Goal: Task Accomplishment & Management: Manage account settings

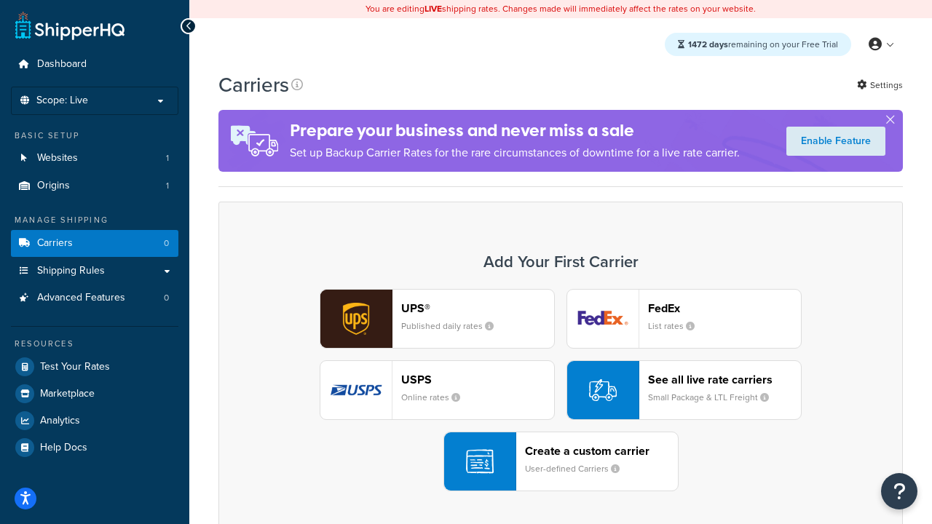
click at [561, 390] on div "UPS® Published daily rates FedEx List rates USPS Online rates See all live rate…" at bounding box center [561, 390] width 654 height 202
click at [725, 308] on header "FedEx" at bounding box center [724, 309] width 153 height 14
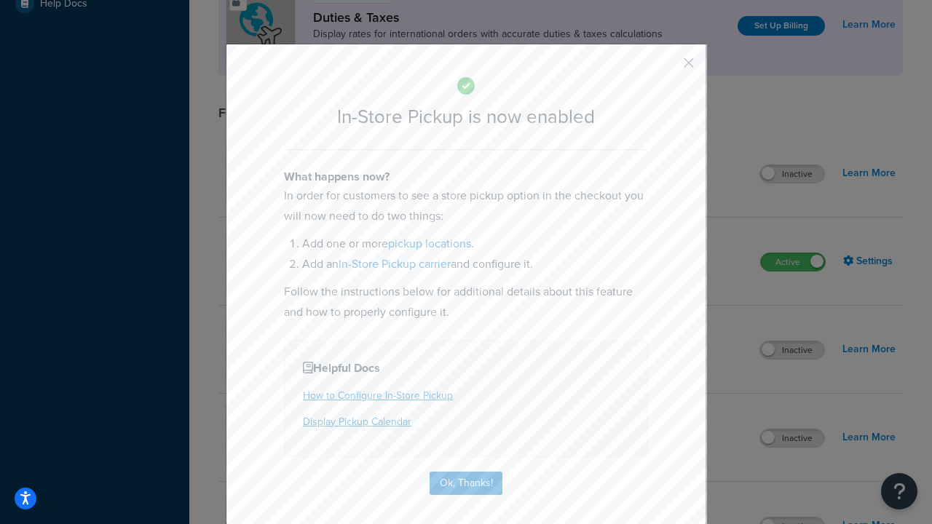
click at [667, 68] on button "button" at bounding box center [668, 68] width 4 height 4
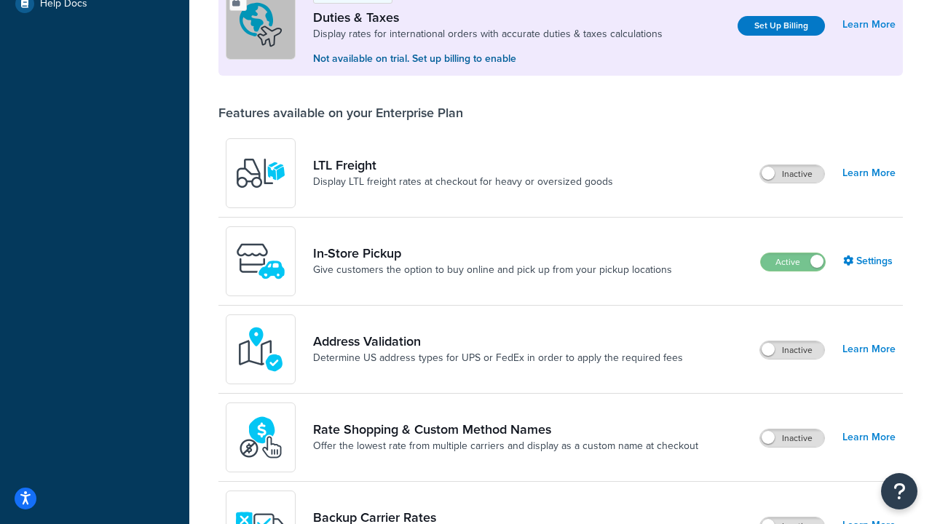
scroll to position [444, 0]
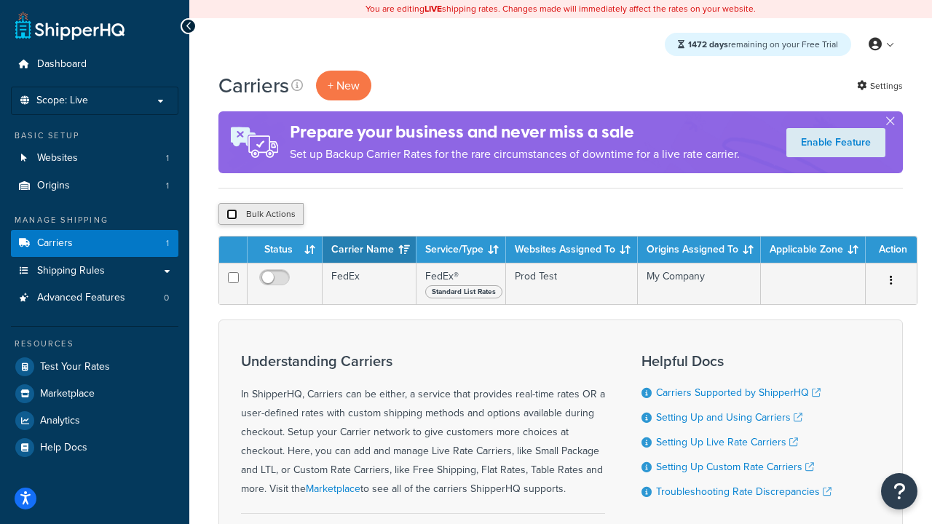
click at [232, 215] on input "checkbox" at bounding box center [231, 214] width 11 height 11
checkbox input "true"
click at [392, 215] on button "Delete" at bounding box center [388, 214] width 50 height 22
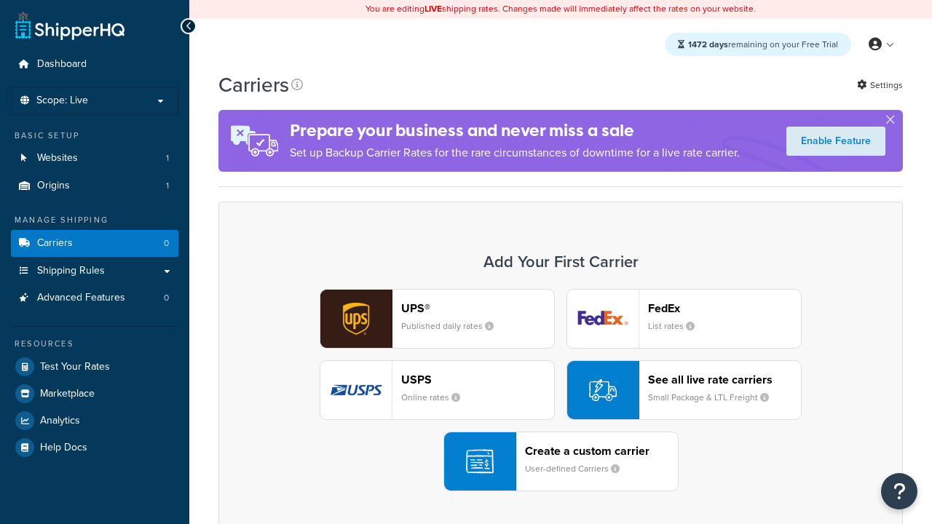
click at [725, 308] on header "FedEx" at bounding box center [724, 309] width 153 height 14
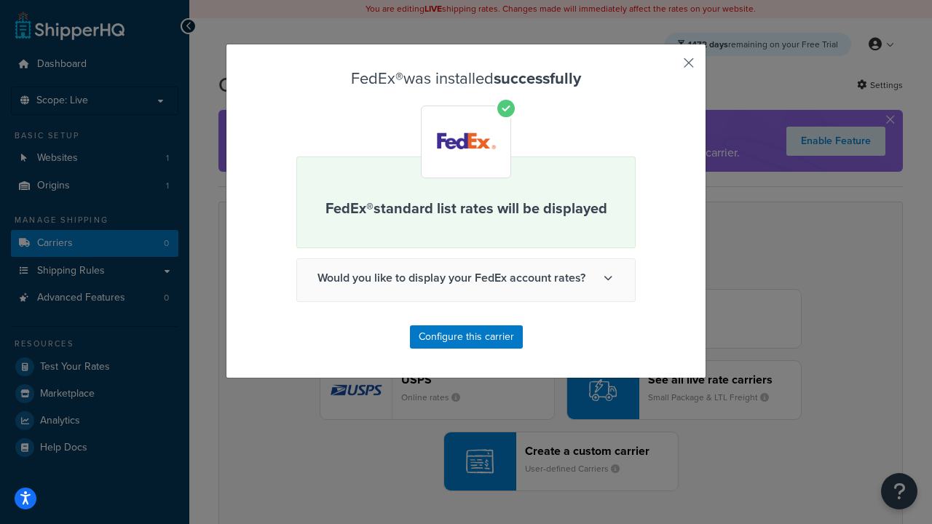
click at [667, 68] on button "button" at bounding box center [668, 68] width 4 height 4
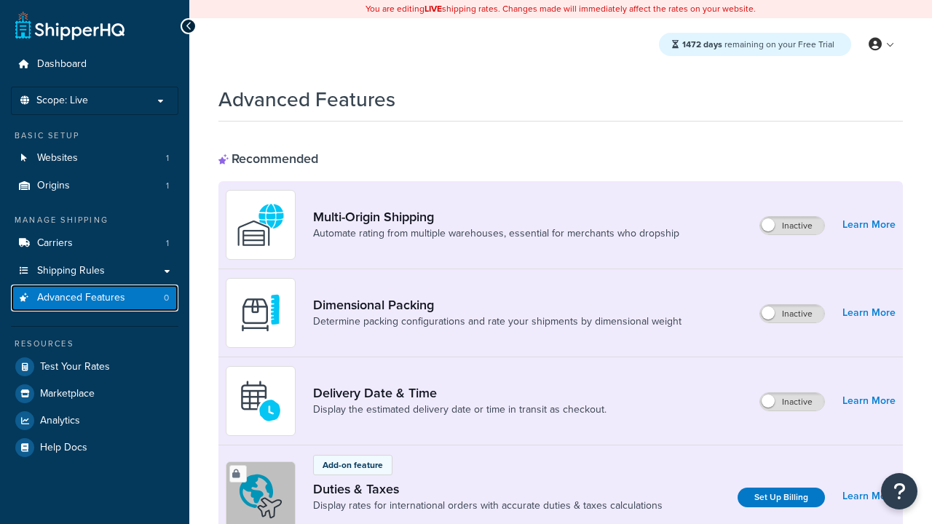
click at [95, 298] on span "Advanced Features" at bounding box center [81, 298] width 88 height 12
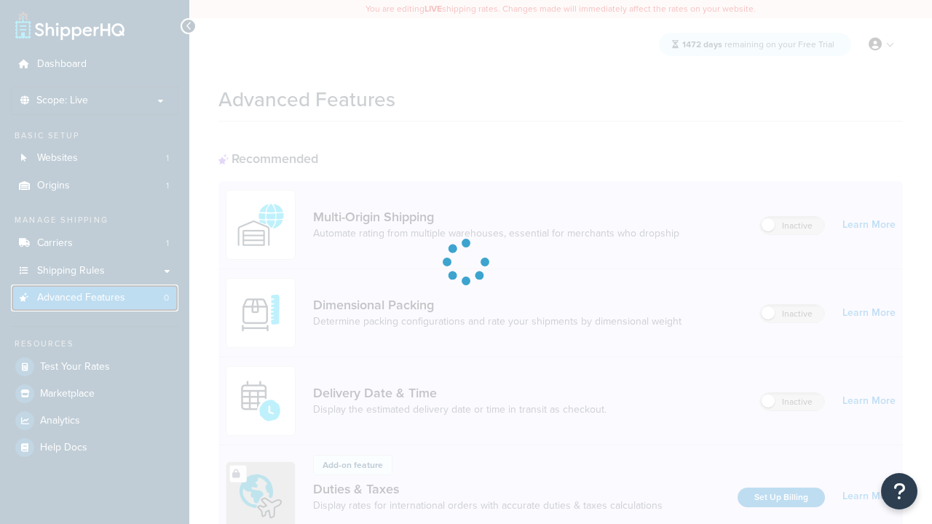
scroll to position [648, 0]
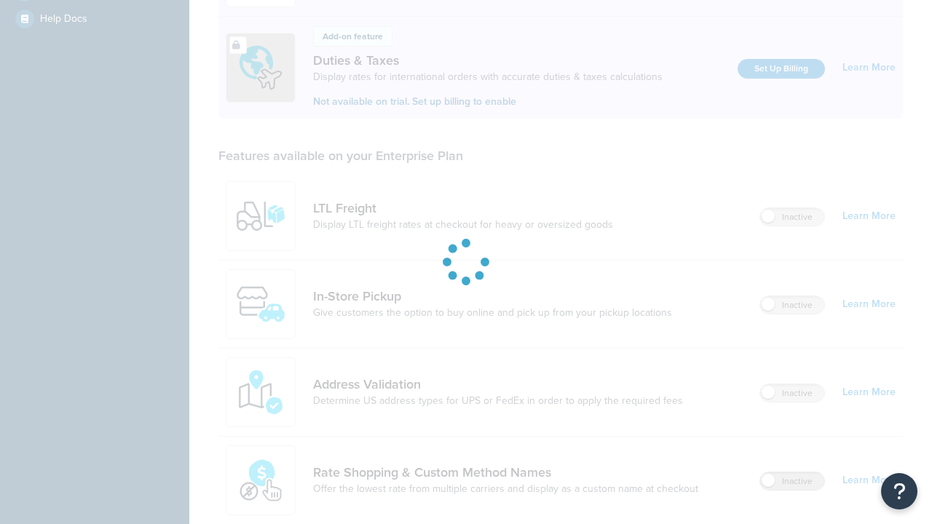
click at [792, 473] on label "Inactive" at bounding box center [792, 481] width 64 height 17
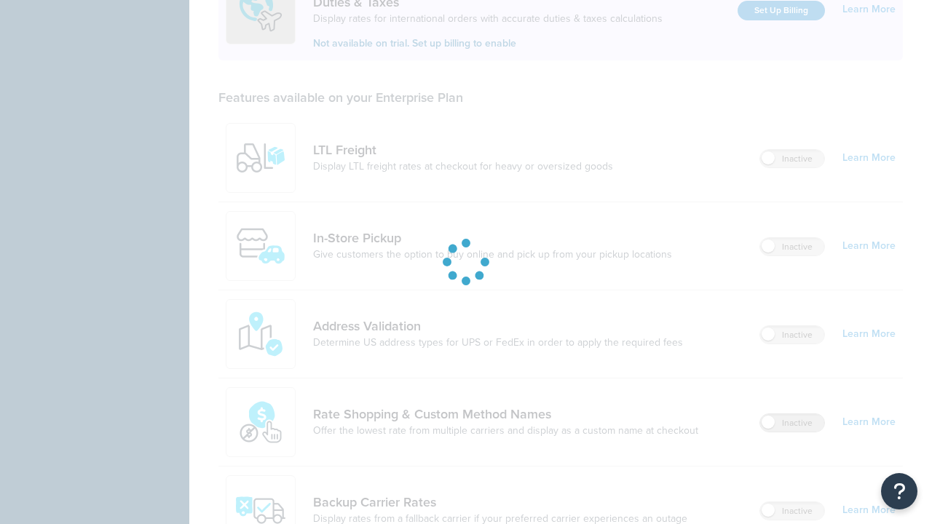
scroll to position [0, 0]
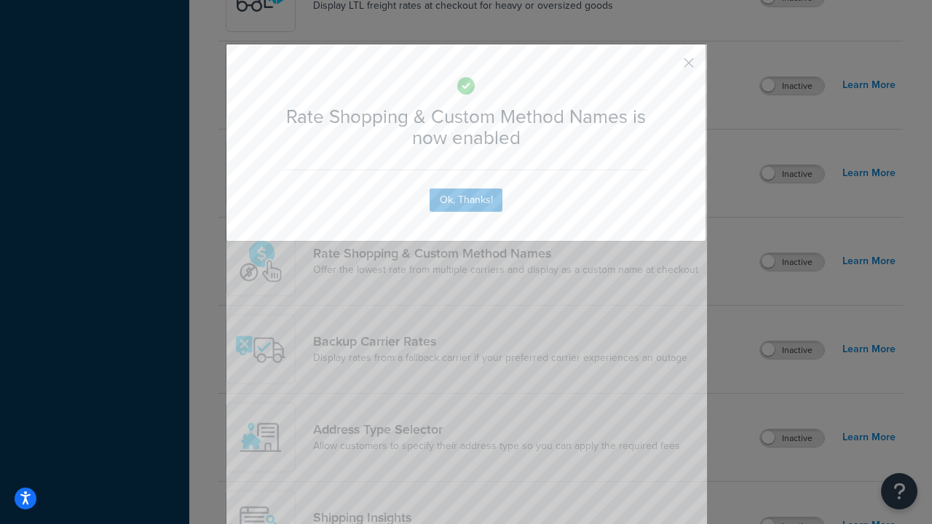
click at [667, 68] on button "button" at bounding box center [668, 68] width 4 height 4
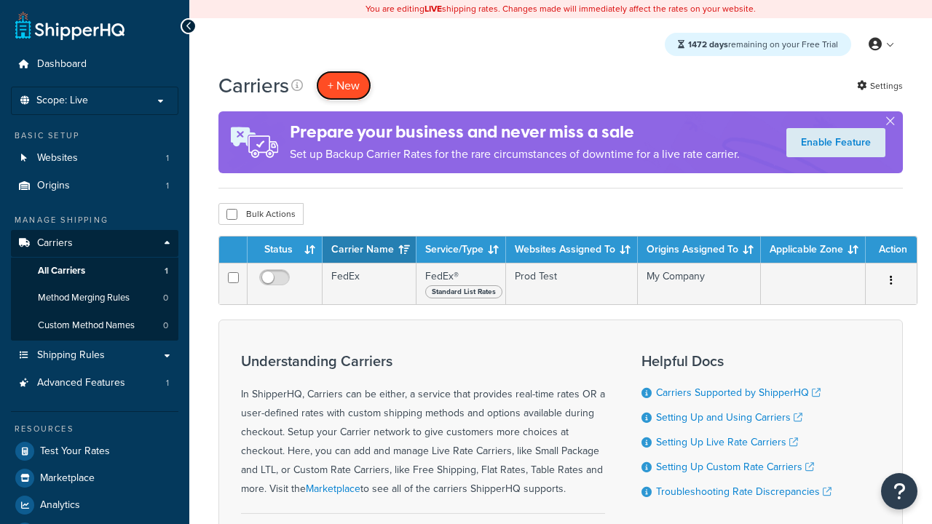
click at [344, 85] on button "+ New" at bounding box center [343, 86] width 55 height 30
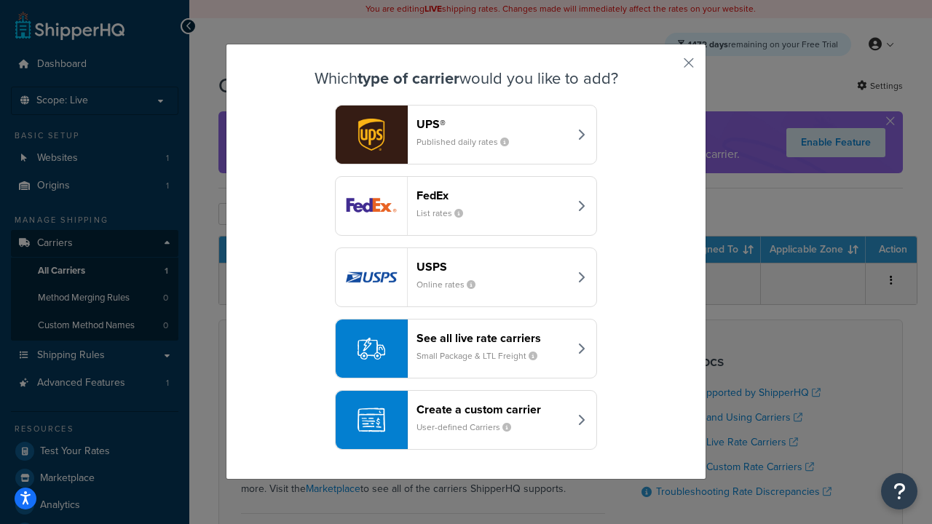
click at [466, 349] on div "See all live rate carriers Small Package & LTL Freight" at bounding box center [493, 348] width 152 height 35
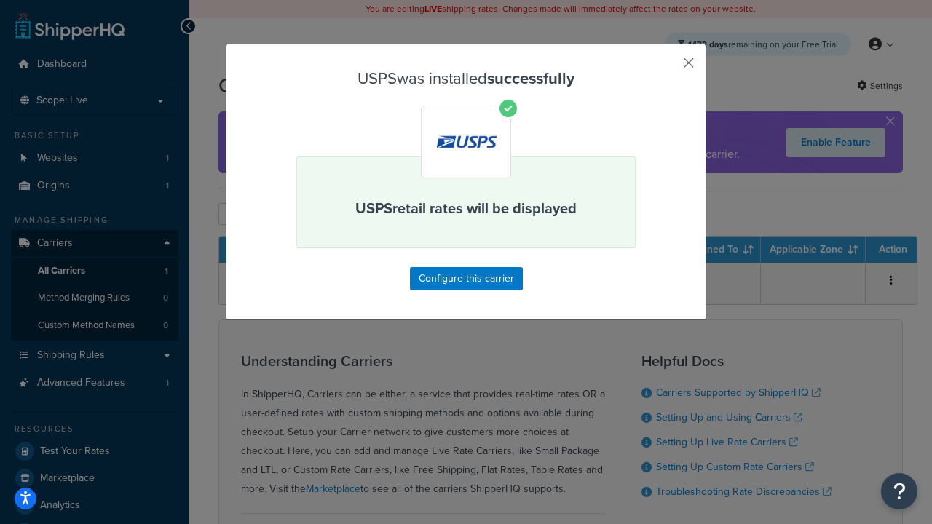
click at [667, 68] on button "button" at bounding box center [668, 68] width 4 height 4
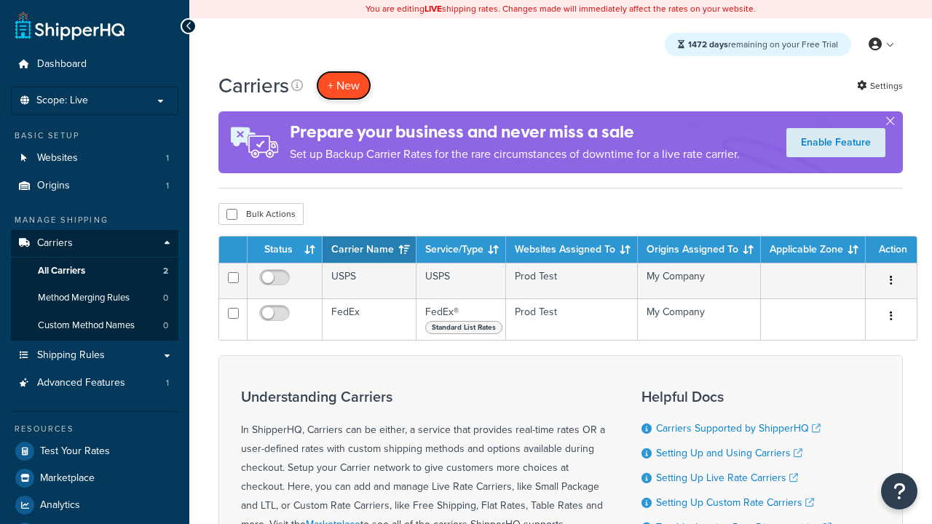
click at [344, 85] on button "+ New" at bounding box center [343, 86] width 55 height 30
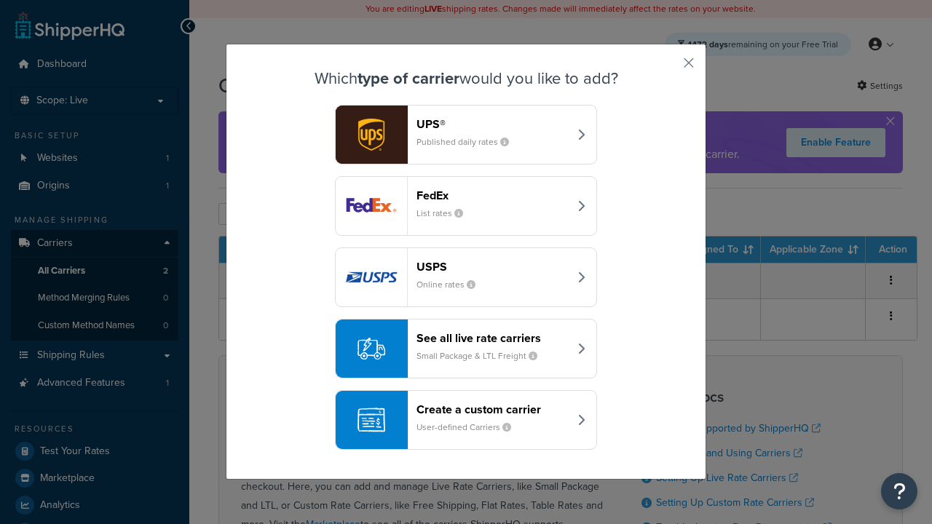
click at [466, 349] on div "See all live rate carriers Small Package & LTL Freight" at bounding box center [493, 348] width 152 height 35
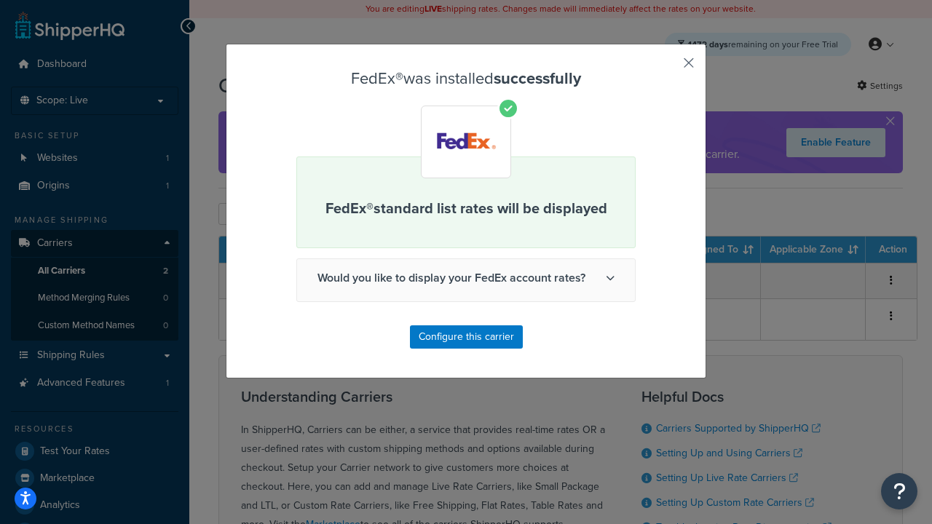
click at [667, 68] on button "button" at bounding box center [668, 68] width 4 height 4
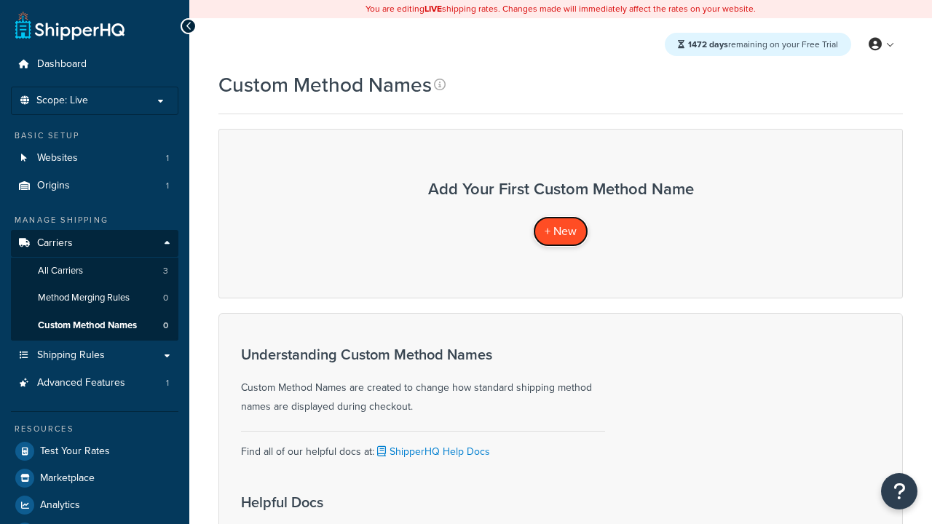
click at [561, 231] on span "+ New" at bounding box center [561, 231] width 32 height 17
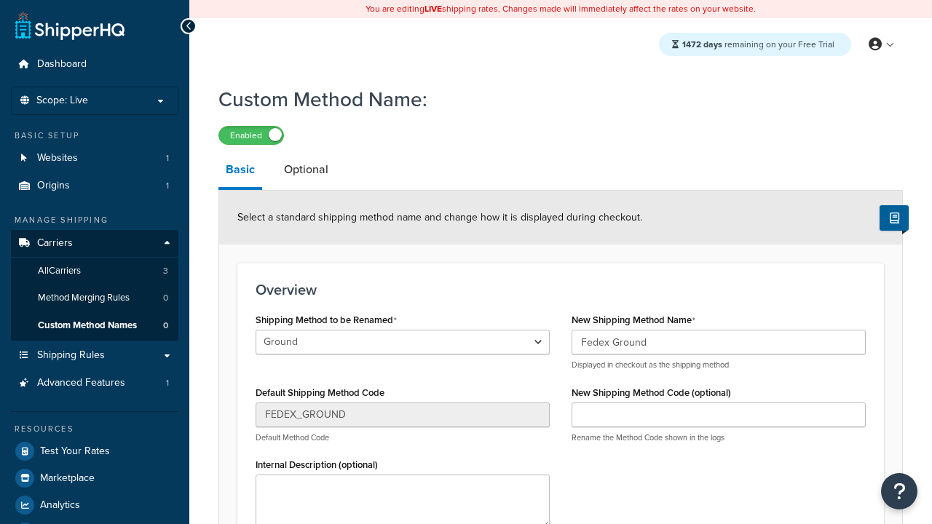
type input "Fedex Ground"
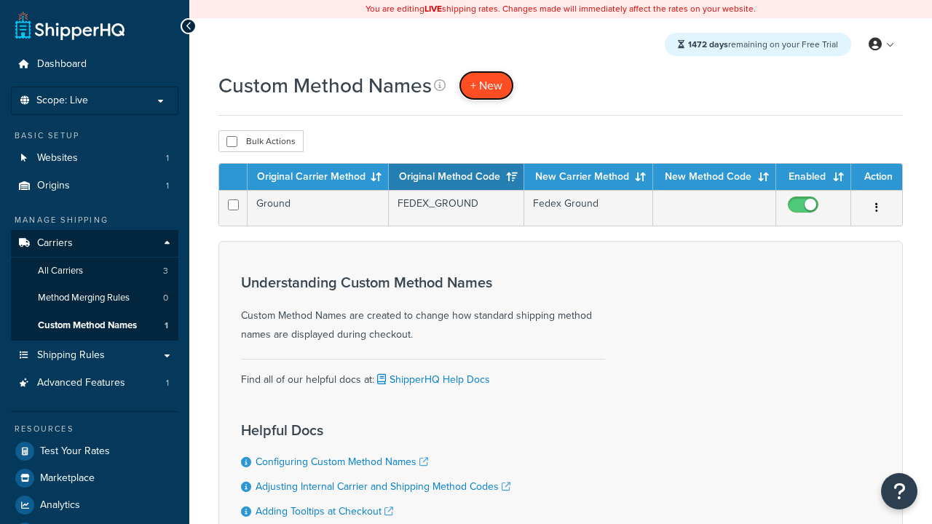
click at [486, 85] on span "+ New" at bounding box center [486, 85] width 32 height 17
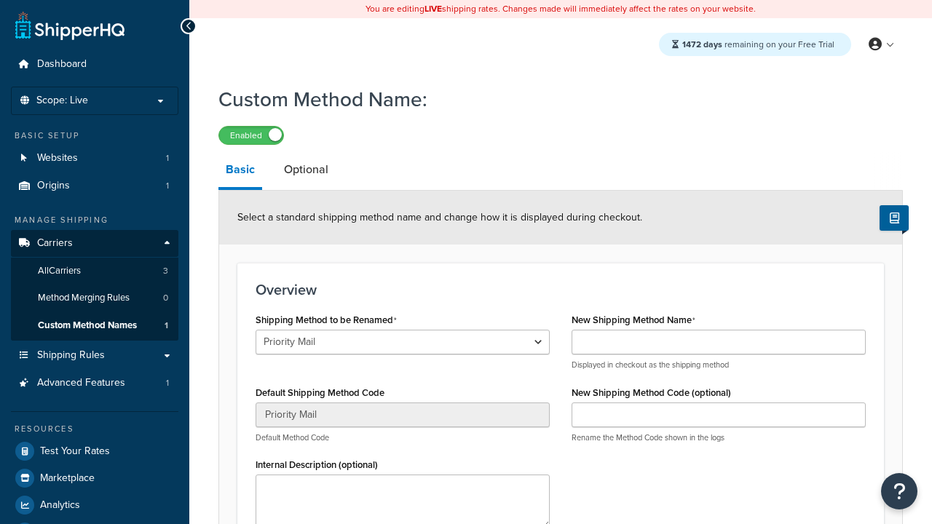
select select "726145"
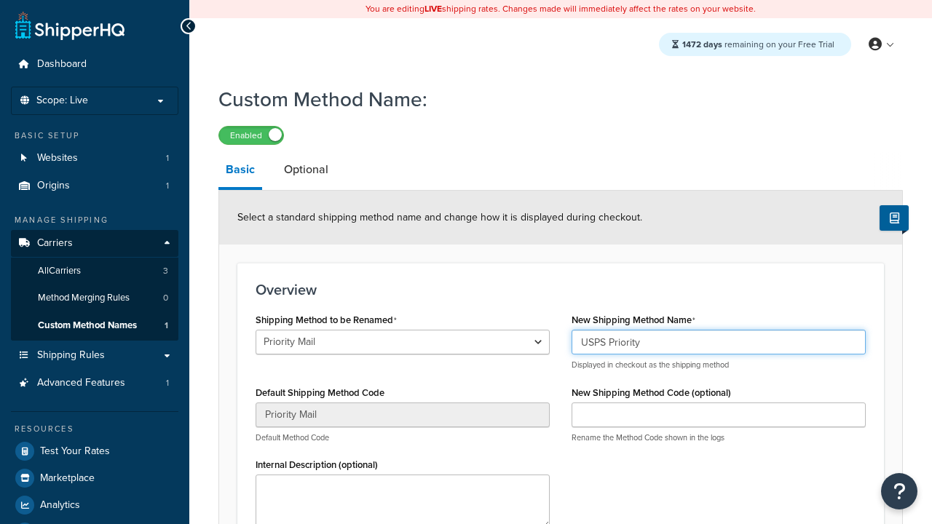
type input "USPS Priority"
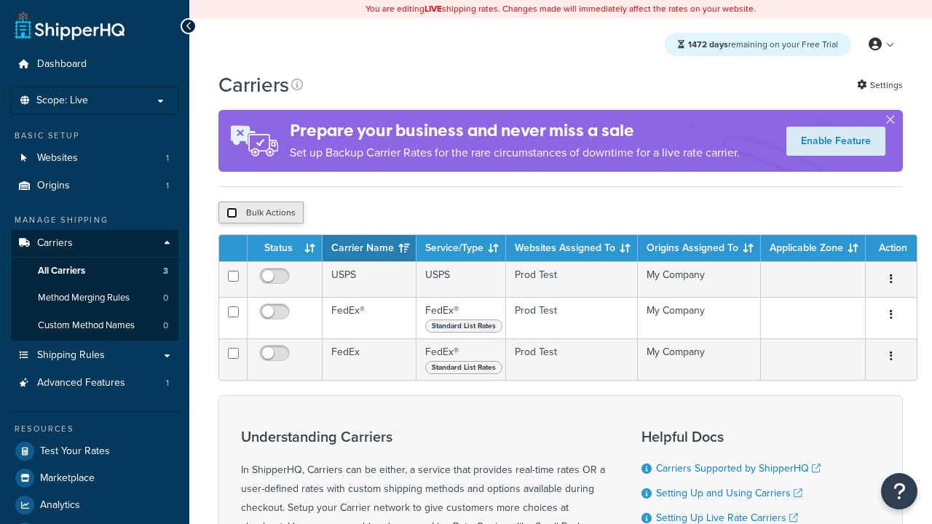
click at [232, 215] on input "checkbox" at bounding box center [231, 213] width 11 height 11
checkbox input "true"
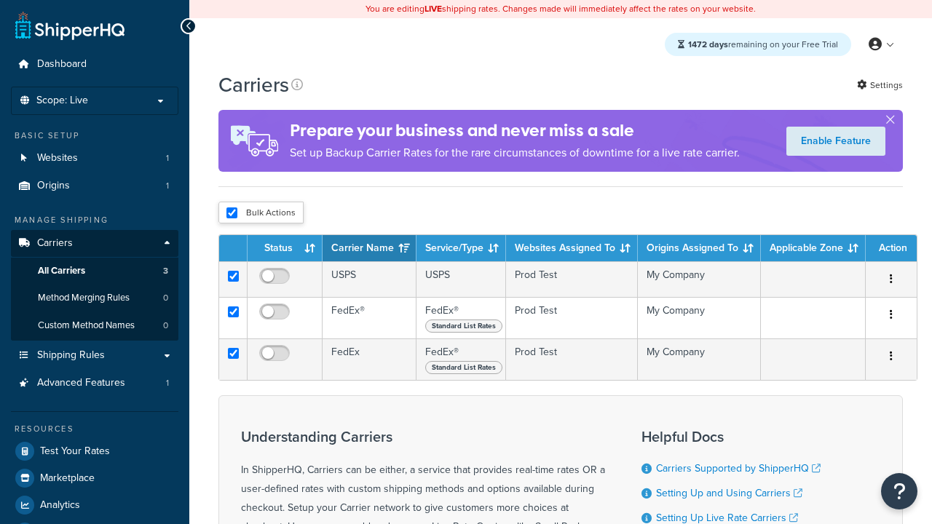
click at [0, 0] on button "Delete" at bounding box center [0, 0] width 0 height 0
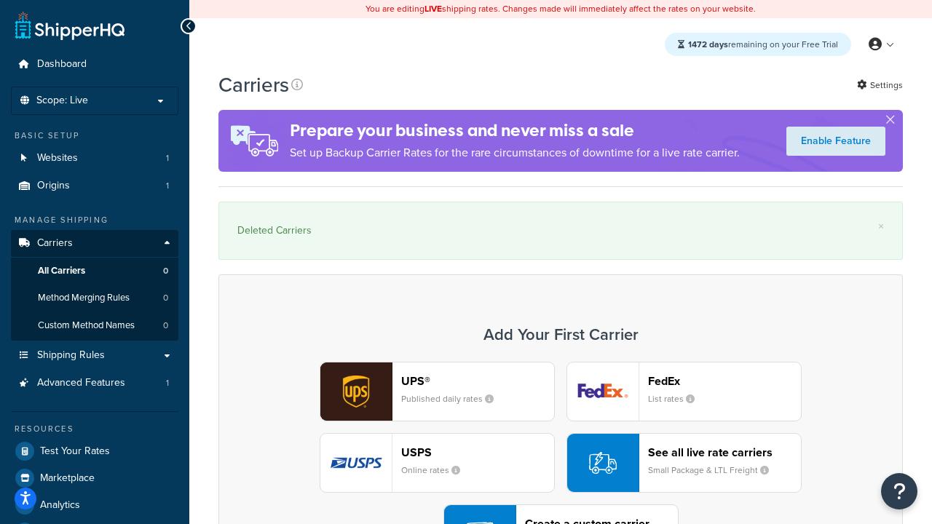
click at [561, 423] on div "UPS® Published daily rates FedEx List rates USPS Online rates See all live rate…" at bounding box center [561, 463] width 654 height 202
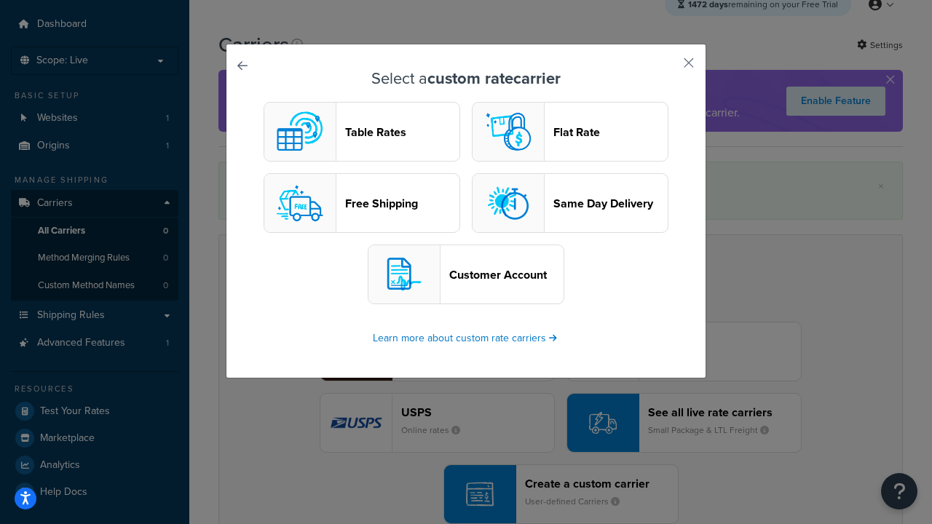
click at [570, 132] on header "Flat Rate" at bounding box center [610, 132] width 114 height 14
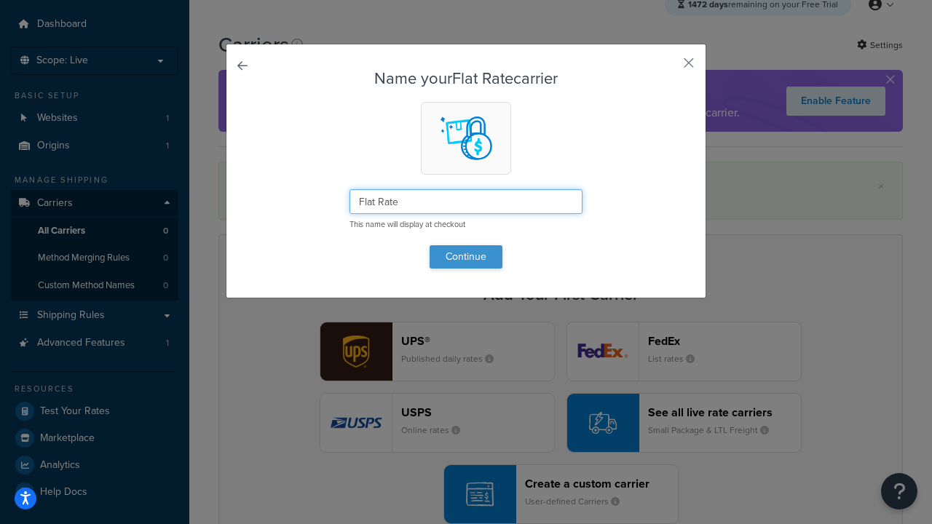
type input "Flat Rate"
click at [466, 256] on button "Continue" at bounding box center [466, 256] width 73 height 23
